Goal: Understand process/instructions

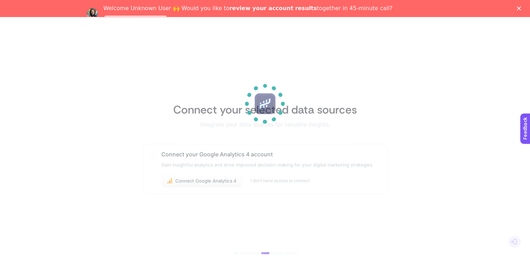
click at [521, 6] on icon "Close" at bounding box center [519, 8] width 4 height 4
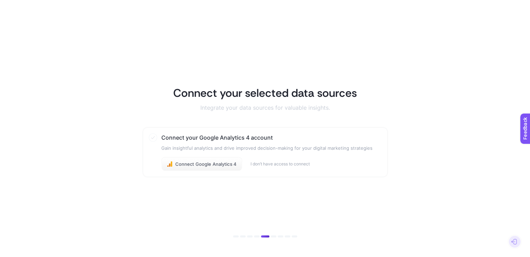
drag, startPoint x: 529, startPoint y: 36, endPoint x: 535, endPoint y: 100, distance: 64.7
click at [530, 100] on html "Connect your selected data sources Integrate your data sources for valuable ins…" at bounding box center [265, 130] width 530 height 260
drag, startPoint x: 521, startPoint y: 73, endPoint x: 535, endPoint y: 39, distance: 36.5
click at [530, 39] on html "Connect your selected data sources Integrate your data sources for valuable ins…" at bounding box center [265, 130] width 530 height 260
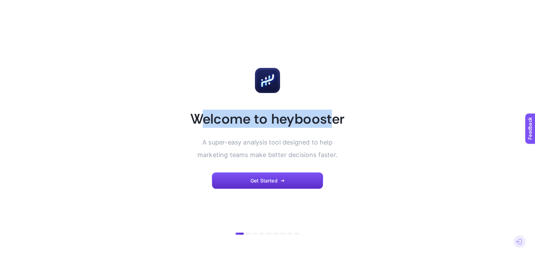
drag, startPoint x: 308, startPoint y: 84, endPoint x: 103, endPoint y: 109, distance: 206.0
click at [103, 108] on article "Welcome to heybooster A super-easy analysis tool designed to help marketing tea…" at bounding box center [267, 128] width 485 height 240
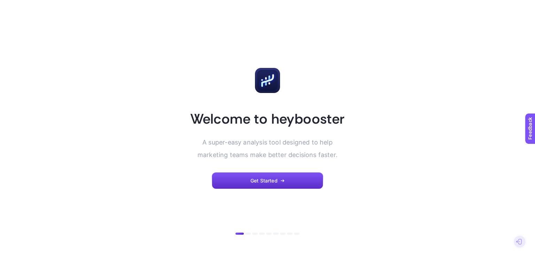
click at [381, 218] on article "Welcome to heybooster A super-easy analysis tool designed to help marketing tea…" at bounding box center [267, 128] width 485 height 240
click at [250, 233] on li at bounding box center [248, 234] width 6 height 2
drag, startPoint x: 261, startPoint y: 122, endPoint x: 242, endPoint y: 90, distance: 36.8
click at [260, 122] on h1 "Welcome to heybooster" at bounding box center [267, 119] width 154 height 18
click at [270, 71] on rect at bounding box center [267, 80] width 21 height 21
